Goal: Navigation & Orientation: Find specific page/section

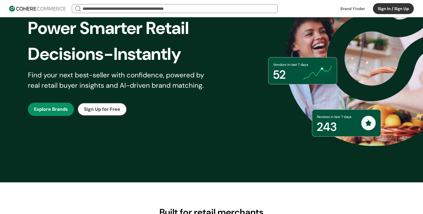
scroll to position [82, 0]
click at [53, 106] on link "button" at bounding box center [51, 109] width 46 height 13
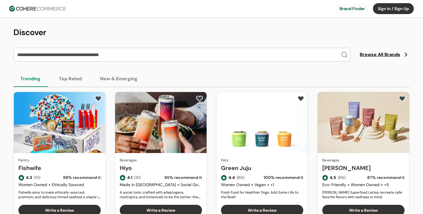
click at [74, 76] on button "Top Rated" at bounding box center [70, 79] width 37 height 16
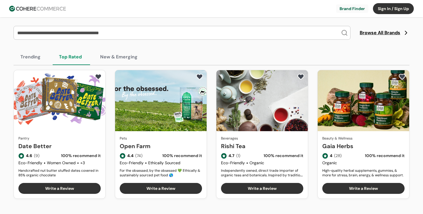
scroll to position [22, 0]
click at [123, 62] on button "New & Emerging" at bounding box center [118, 57] width 51 height 16
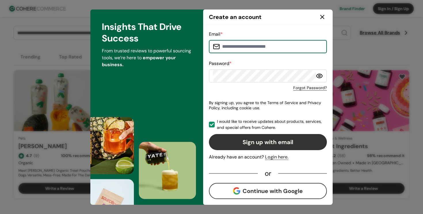
click at [324, 15] on icon at bounding box center [322, 17] width 7 height 7
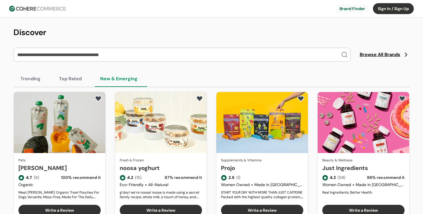
scroll to position [0, 0]
click at [351, 4] on link at bounding box center [352, 8] width 32 height 9
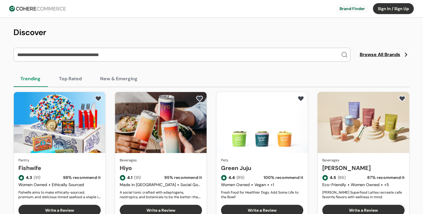
click at [66, 55] on input "search" at bounding box center [178, 54] width 325 height 13
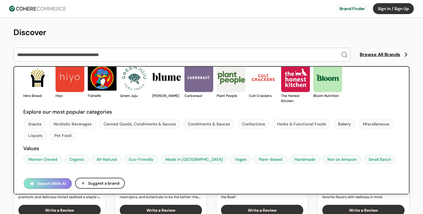
scroll to position [10, 0]
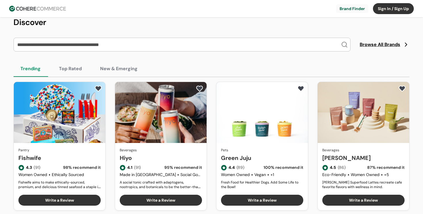
click at [80, 46] on input "search" at bounding box center [178, 44] width 325 height 13
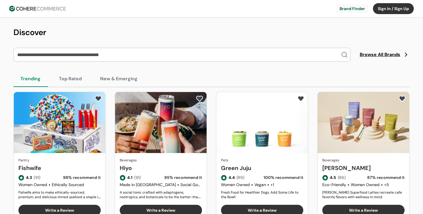
scroll to position [0, 0]
